Goal: Task Accomplishment & Management: Use online tool/utility

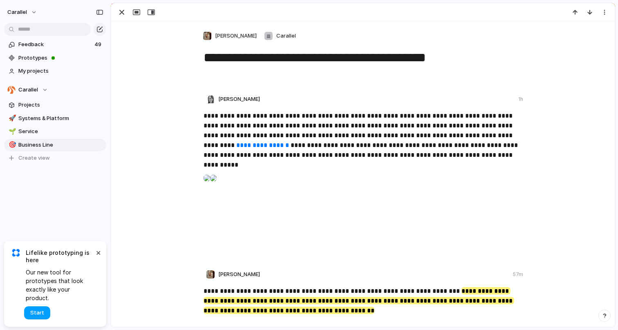
click at [33, 312] on span "Start" at bounding box center [37, 313] width 14 height 8
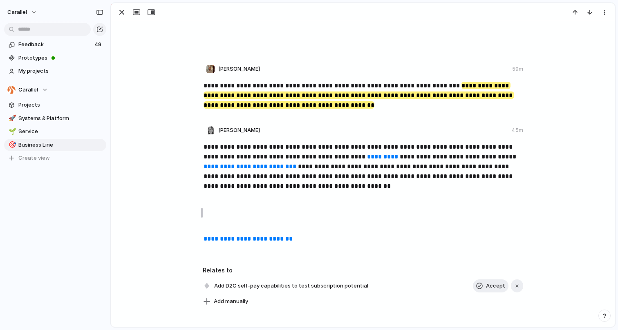
scroll to position [209, 0]
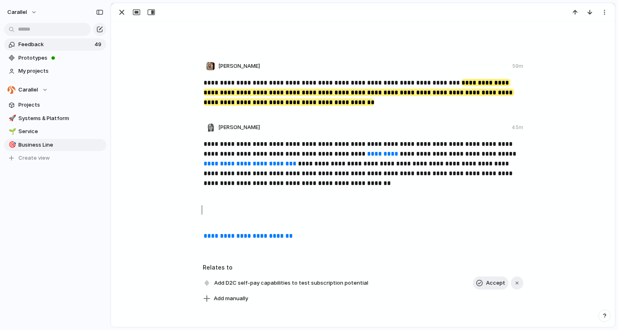
click at [57, 41] on span "Feedback" at bounding box center [55, 44] width 74 height 8
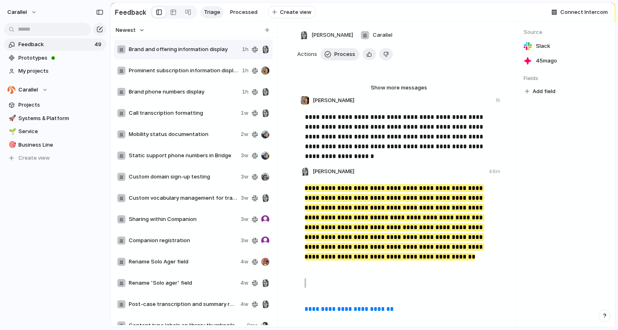
scroll to position [34, 0]
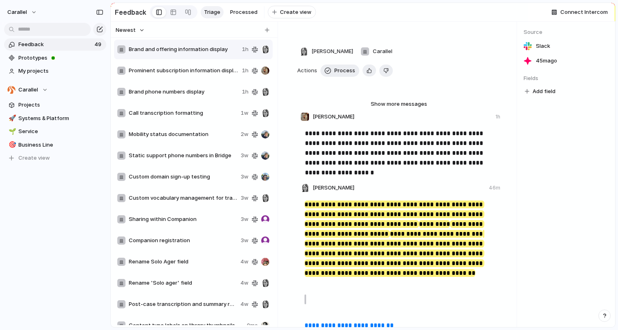
click at [201, 72] on span "Prominent subscription information display" at bounding box center [184, 71] width 110 height 8
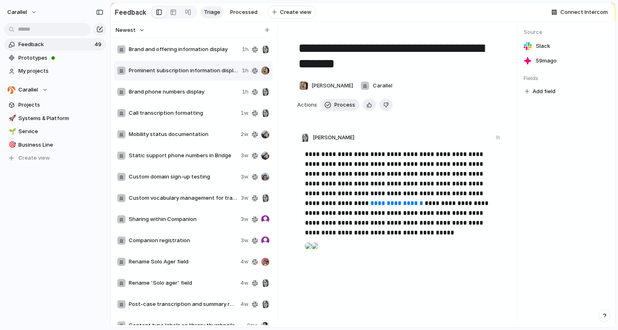
click at [199, 94] on span "Brand phone numbers display" at bounding box center [184, 92] width 110 height 8
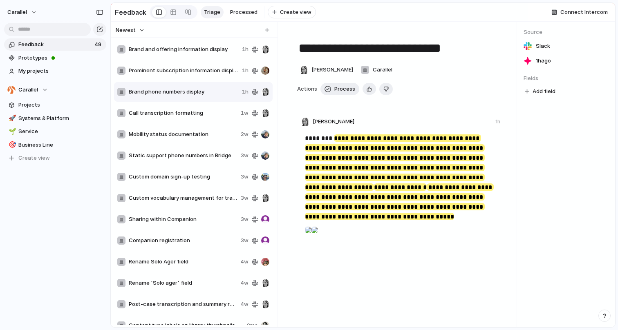
click at [199, 141] on div "Mobility status documentation 2w" at bounding box center [193, 135] width 159 height 20
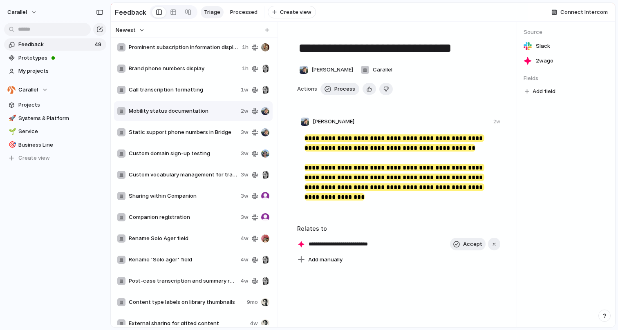
scroll to position [34, 0]
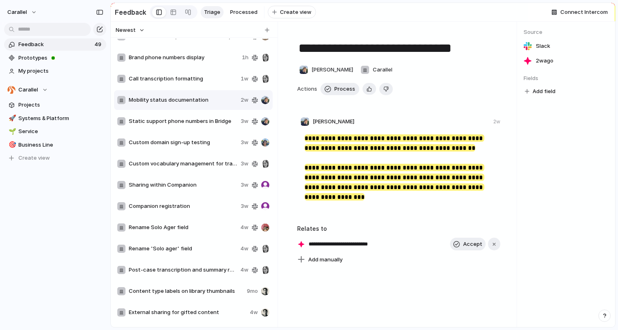
click at [202, 231] on span "Rename Solo Ager field" at bounding box center [183, 228] width 108 height 8
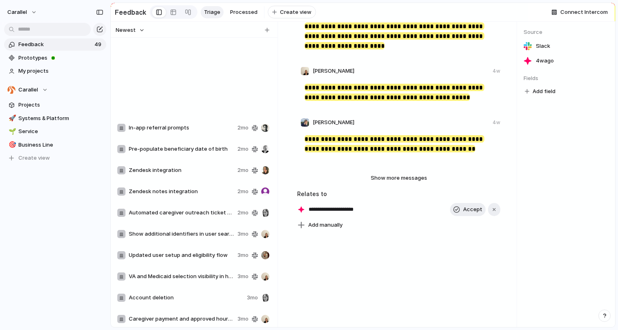
scroll to position [755, 0]
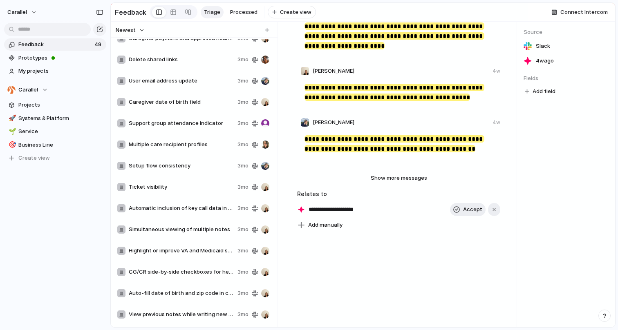
click at [187, 308] on div "View previous notes while writing new notes 3mo" at bounding box center [193, 315] width 159 height 20
type textarea "**********"
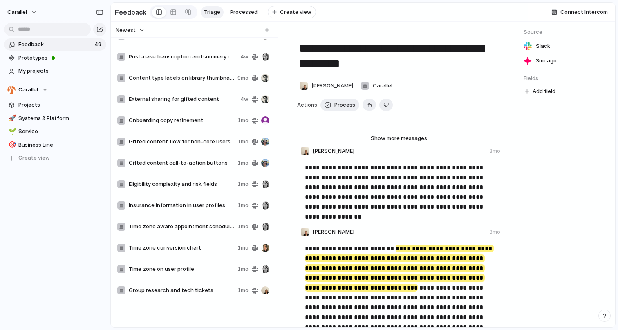
scroll to position [163, 0]
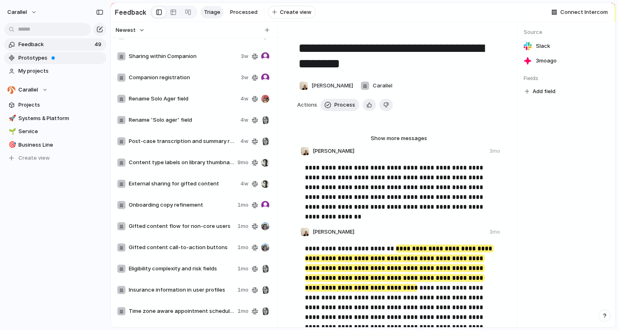
click at [51, 59] on span at bounding box center [52, 57] width 3 height 3
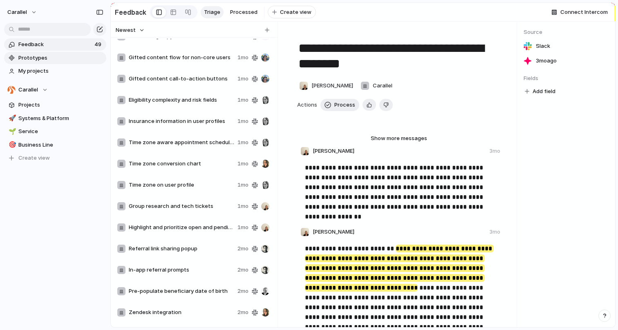
scroll to position [0, 0]
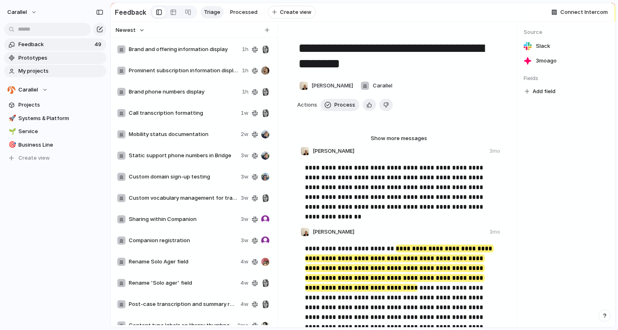
click at [67, 65] on link "My projects" at bounding box center [55, 71] width 102 height 12
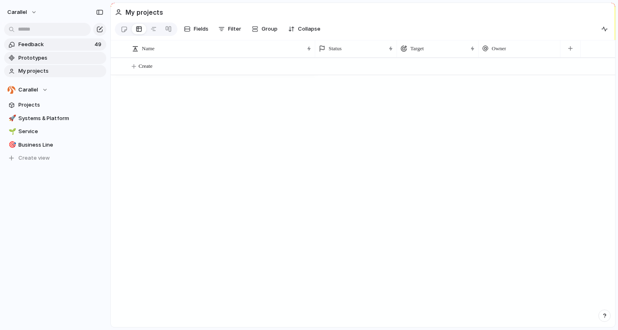
click at [68, 46] on span "Feedback" at bounding box center [55, 44] width 74 height 8
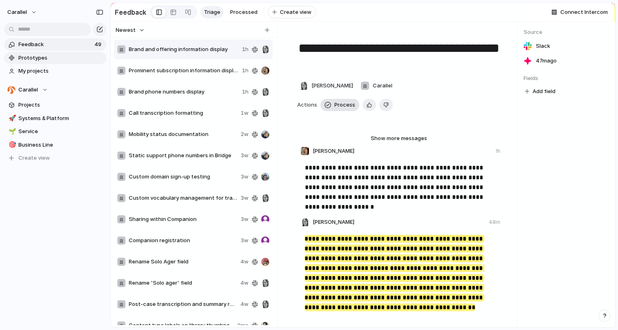
click at [343, 106] on span "Process" at bounding box center [344, 105] width 21 height 8
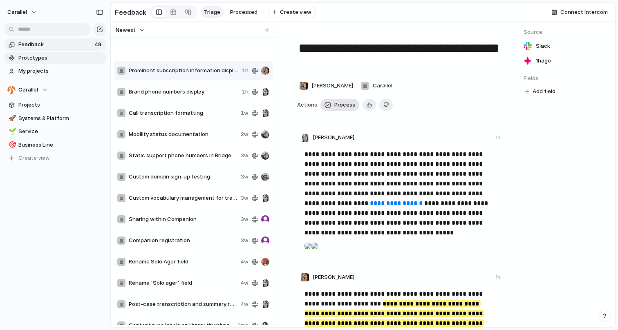
type textarea "**********"
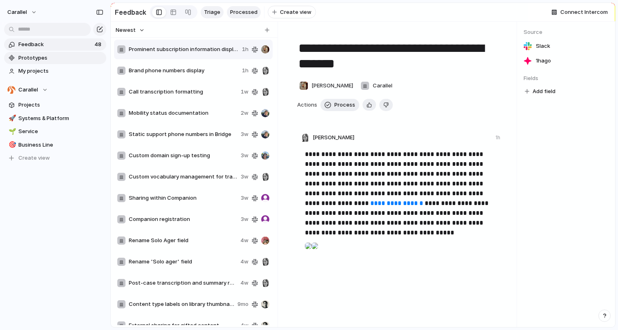
click at [243, 17] on link "Processed" at bounding box center [244, 12] width 34 height 12
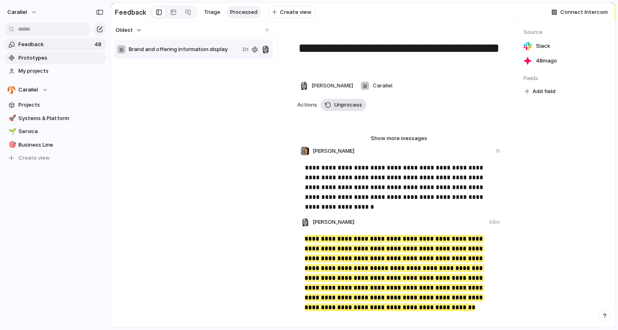
click at [332, 107] on button "Unprocess" at bounding box center [343, 105] width 46 height 12
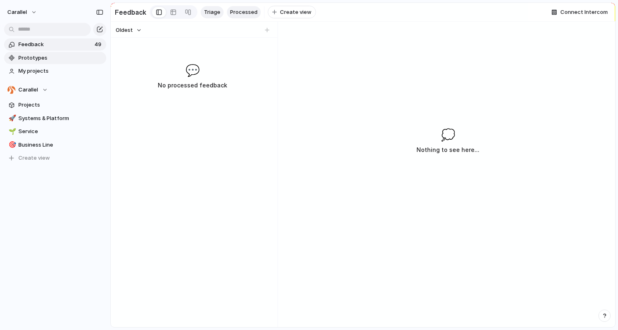
click at [213, 16] on span "Triage" at bounding box center [212, 12] width 16 height 8
